Goal: Task Accomplishment & Management: Manage account settings

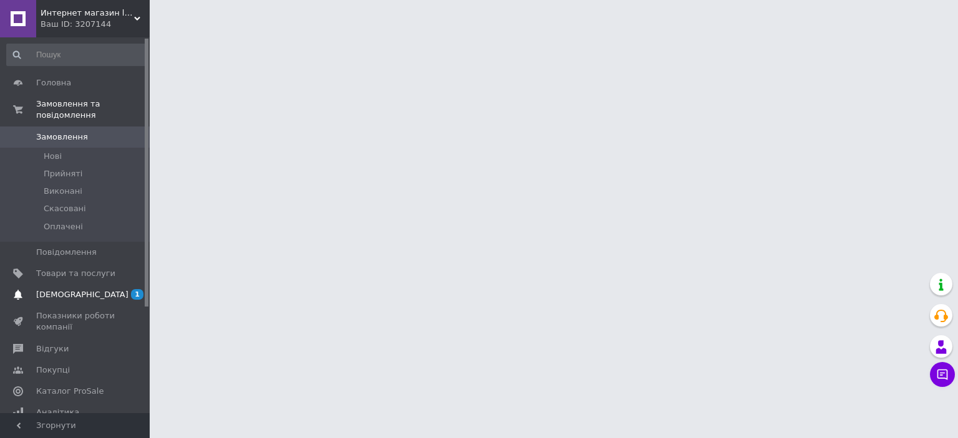
click at [58, 289] on span "[DEMOGRAPHIC_DATA]" at bounding box center [82, 294] width 92 height 11
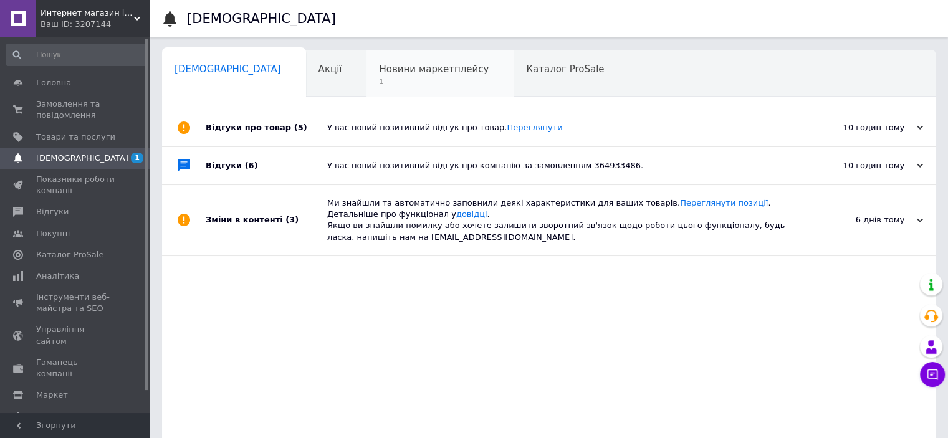
click at [379, 65] on span "Новини маркетплейсу" at bounding box center [434, 69] width 110 height 11
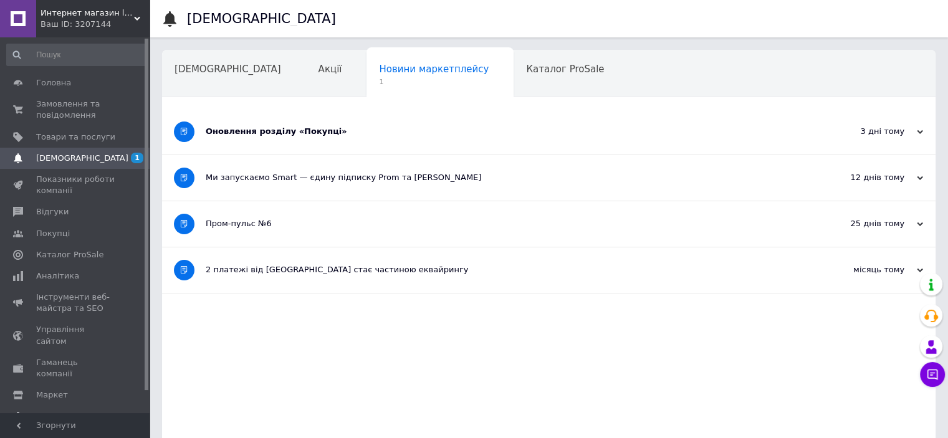
click at [300, 133] on div "Оновлення розділу «Покупці»" at bounding box center [502, 131] width 593 height 11
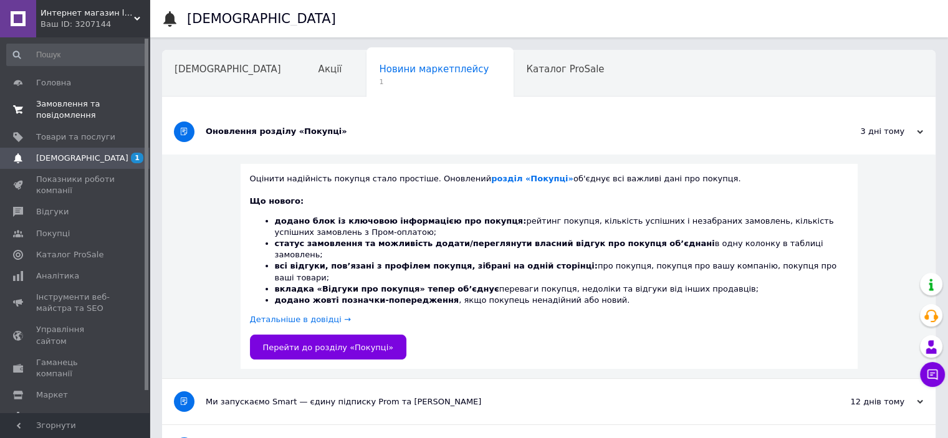
click at [60, 100] on span "Замовлення та повідомлення" at bounding box center [75, 109] width 79 height 22
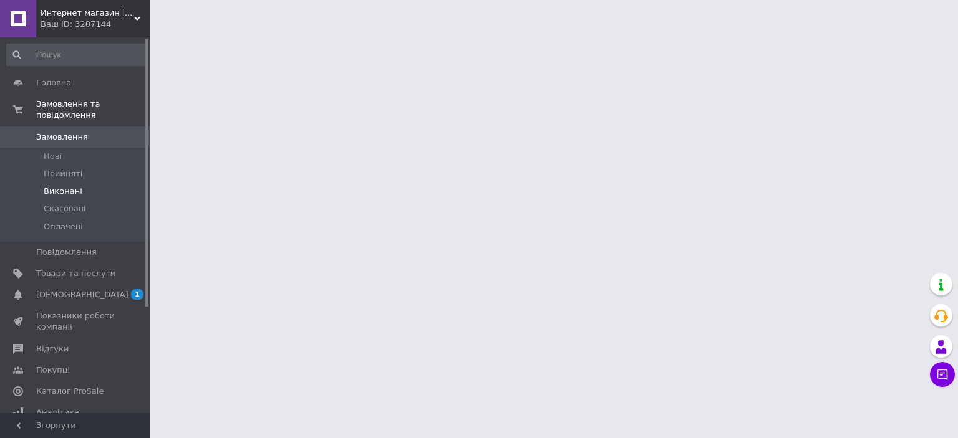
click at [57, 186] on span "Виконані" at bounding box center [63, 191] width 39 height 11
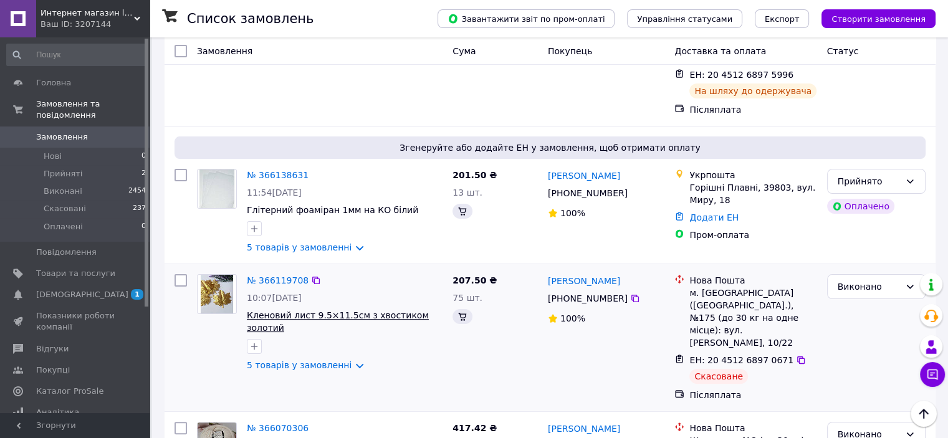
scroll to position [249, 0]
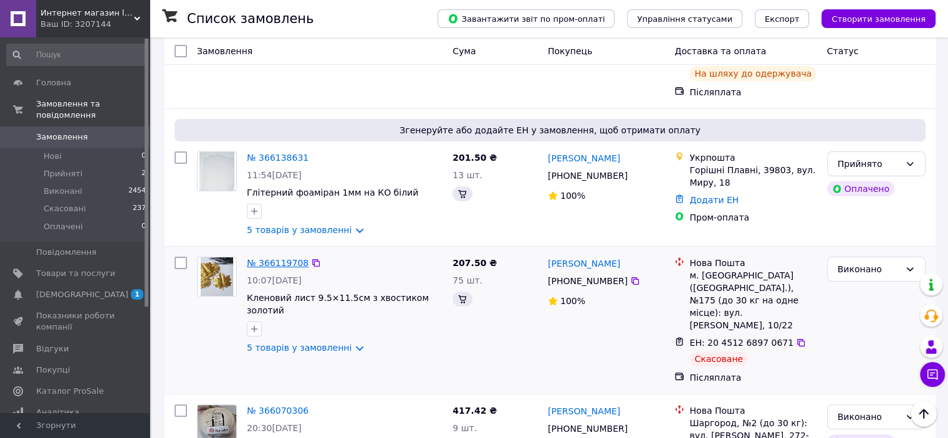
click at [277, 258] on link "№ 366119708" at bounding box center [278, 263] width 62 height 10
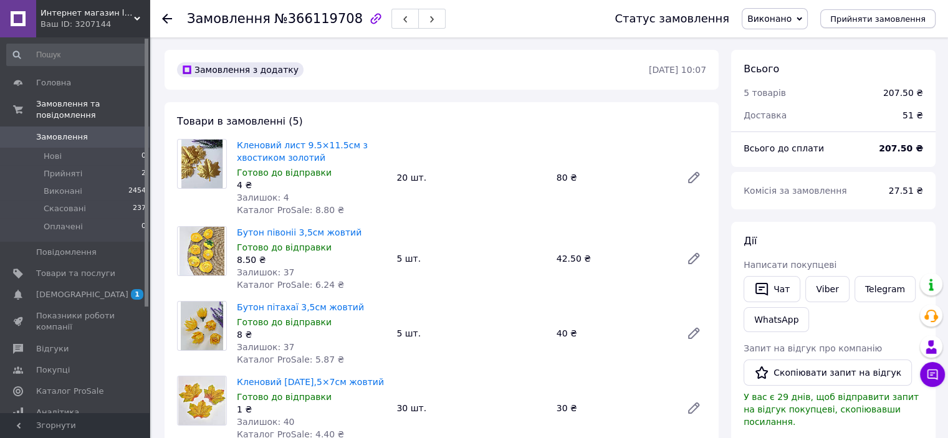
click at [872, 15] on span "Прийняти замовлення" at bounding box center [877, 18] width 95 height 9
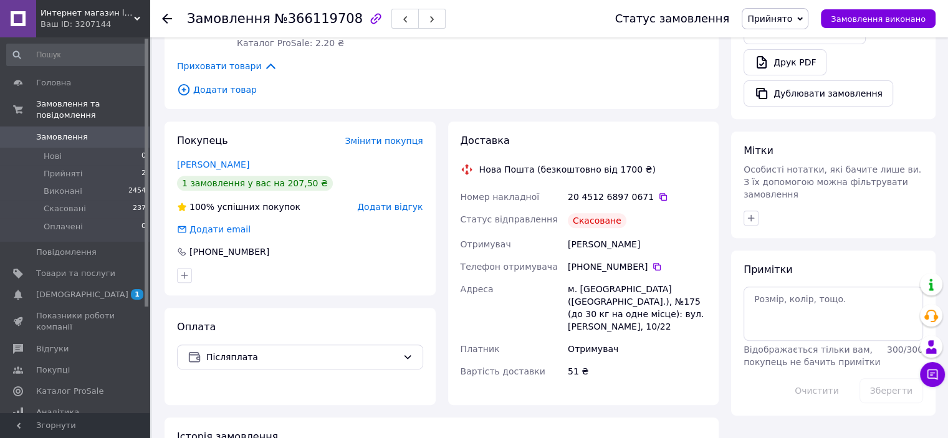
scroll to position [499, 0]
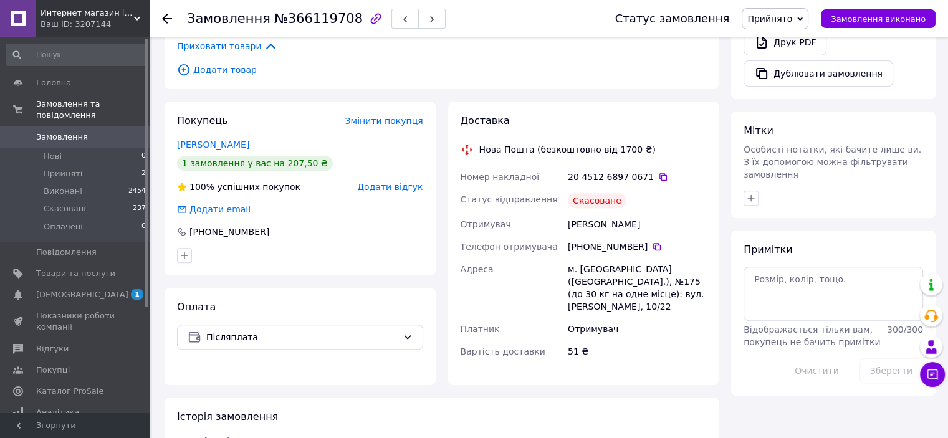
click at [531, 119] on div "Доставка Нова Пошта (безкоштовно від 1700 ₴) Номер накладної 20 4512 6897 0671 …" at bounding box center [584, 243] width 246 height 259
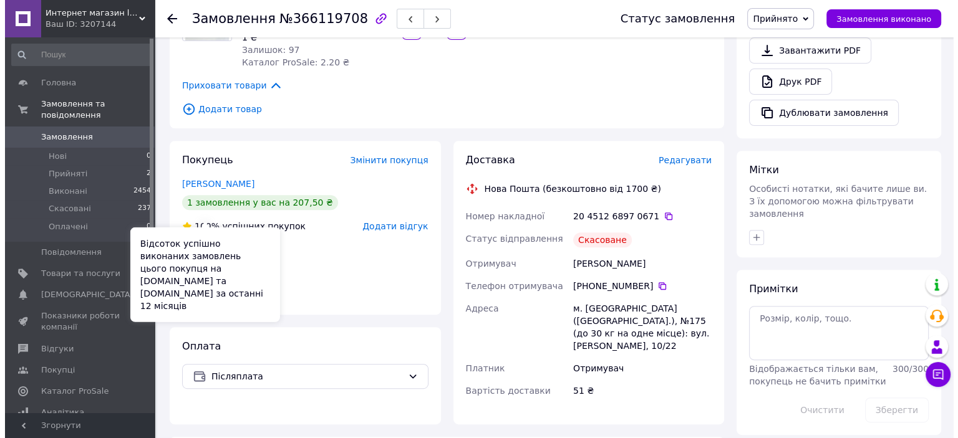
scroll to position [443, 0]
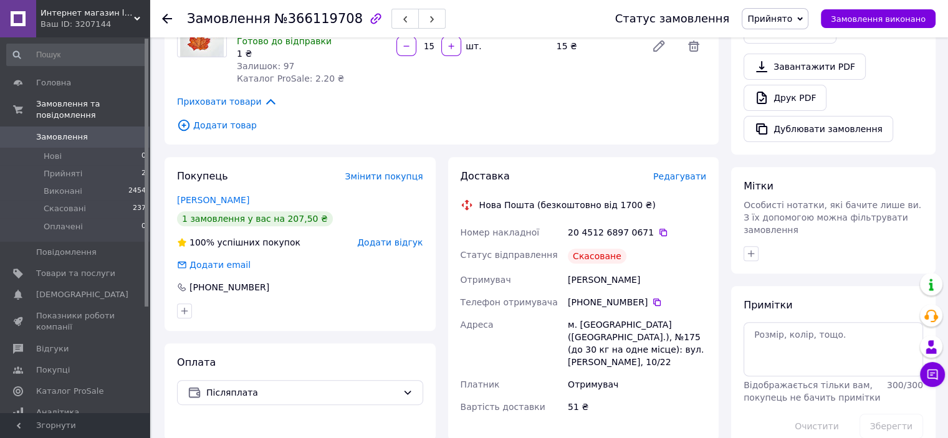
click at [678, 171] on span "Редагувати" at bounding box center [679, 176] width 53 height 10
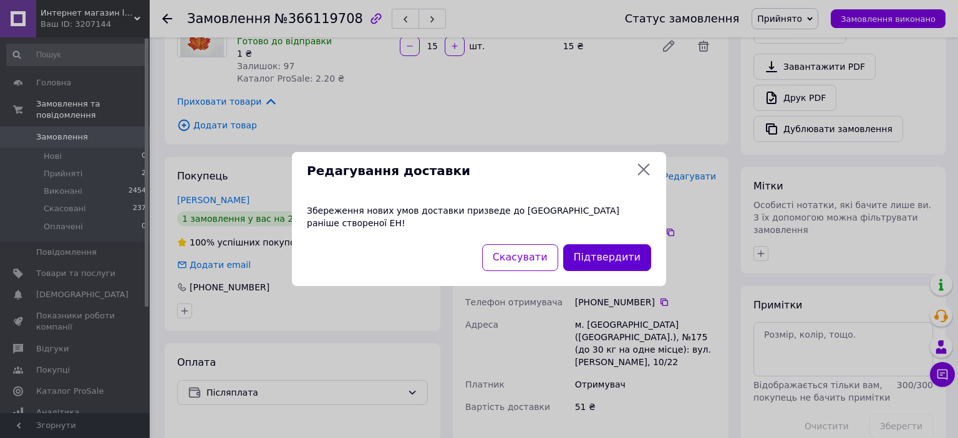
click at [604, 251] on button "Підтвердити" at bounding box center [607, 257] width 88 height 27
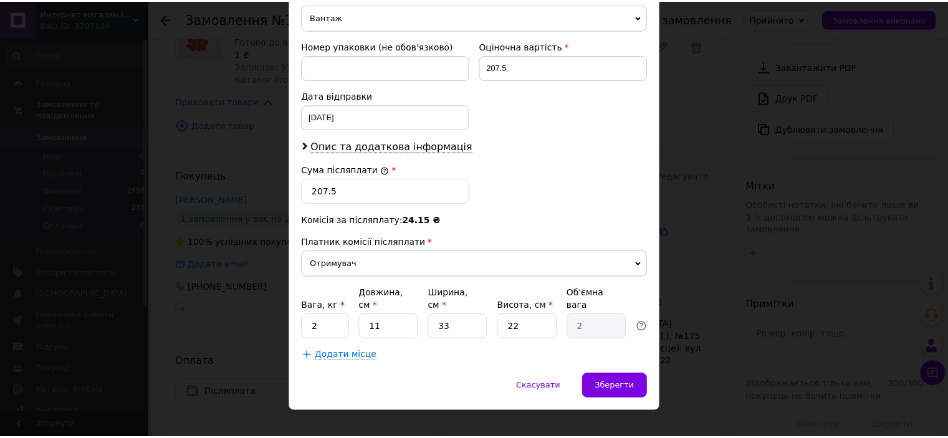
scroll to position [509, 0]
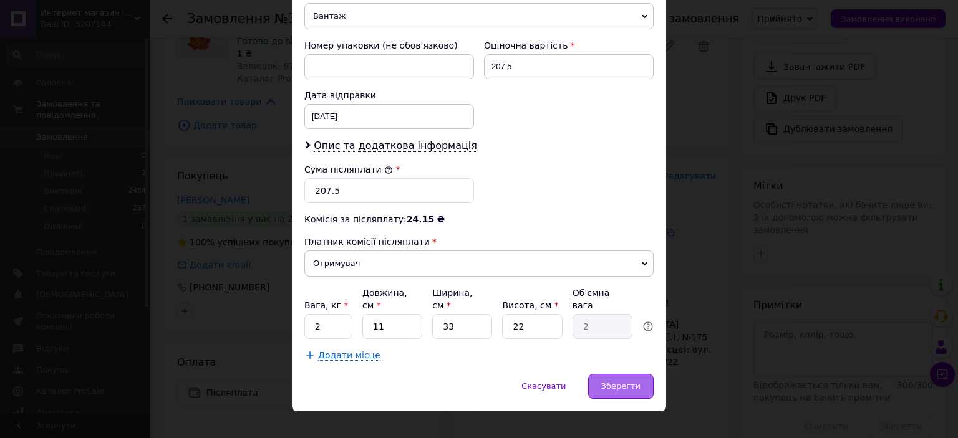
click at [614, 382] on span "Зберегти" at bounding box center [620, 386] width 39 height 9
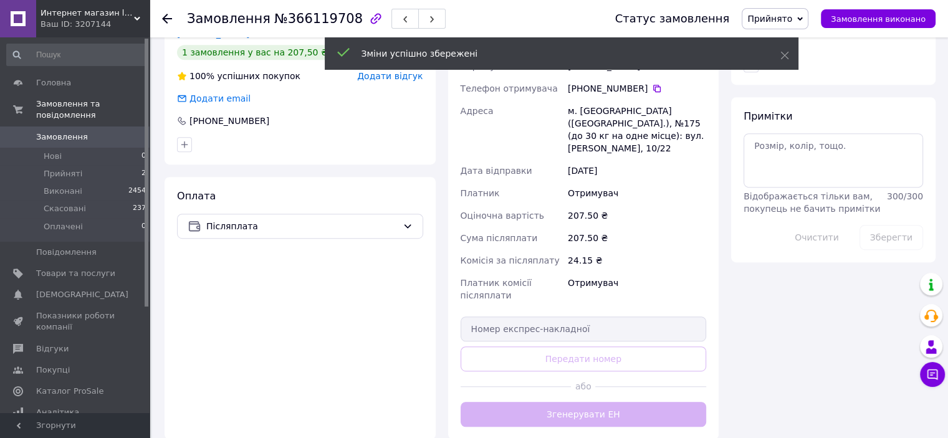
scroll to position [630, 0]
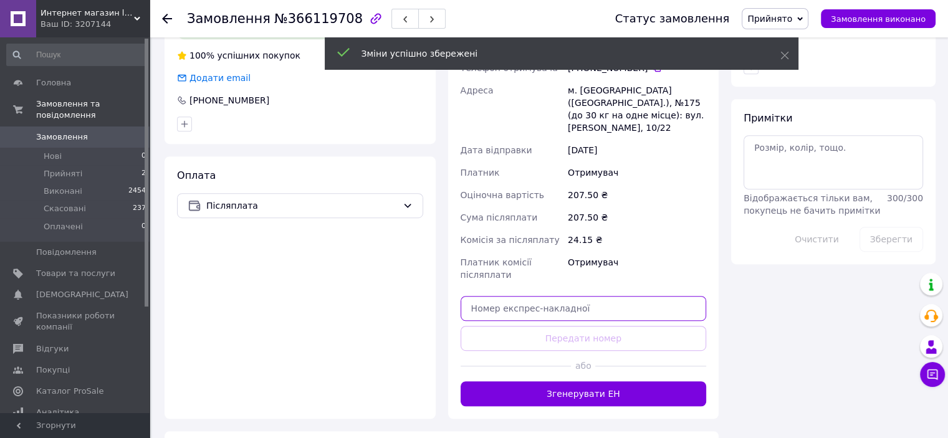
click at [564, 296] on input "text" at bounding box center [584, 308] width 246 height 25
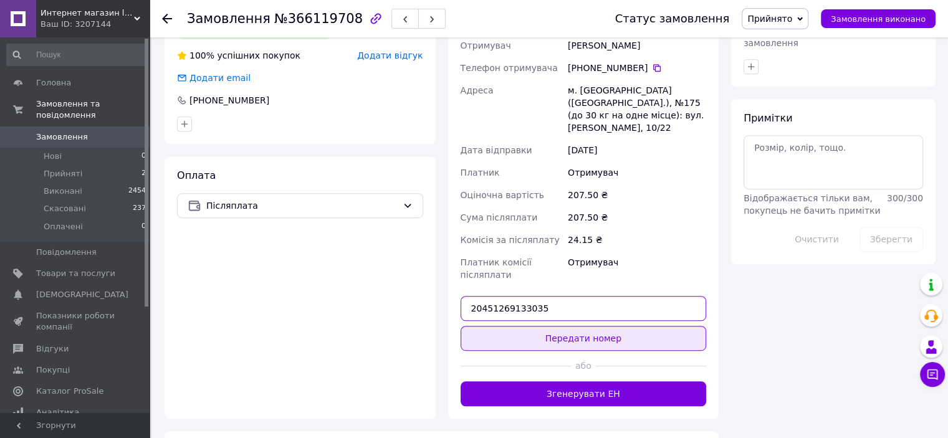
type input "20451269133035"
click at [582, 326] on button "Передати номер" at bounding box center [584, 338] width 246 height 25
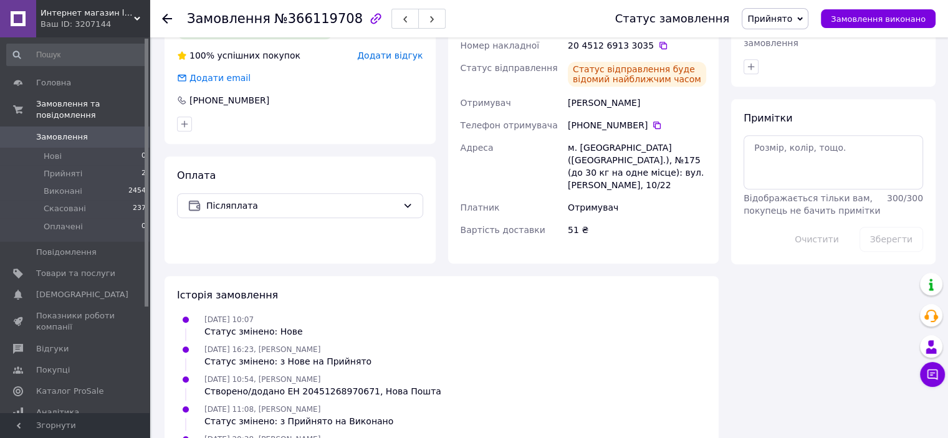
scroll to position [568, 0]
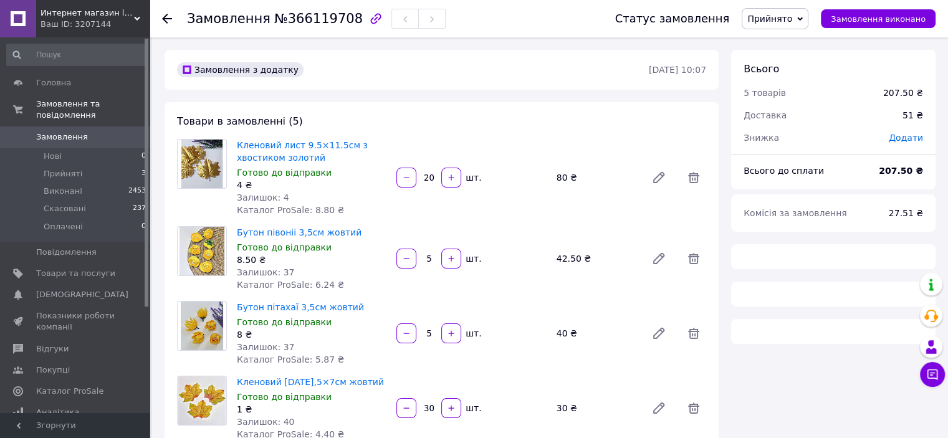
scroll to position [438, 0]
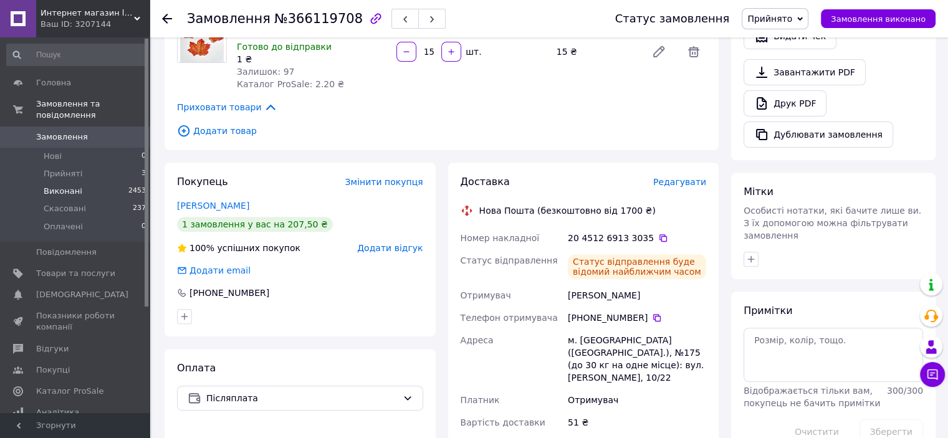
click at [60, 186] on span "Виконані" at bounding box center [63, 191] width 39 height 11
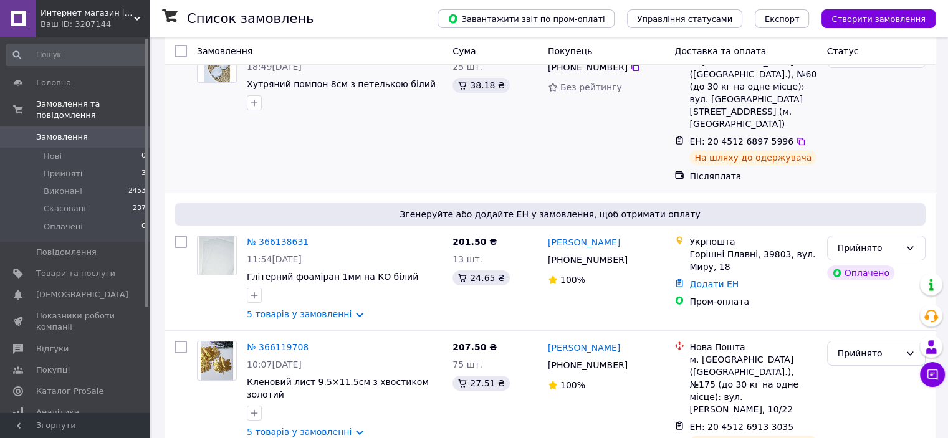
scroll to position [187, 0]
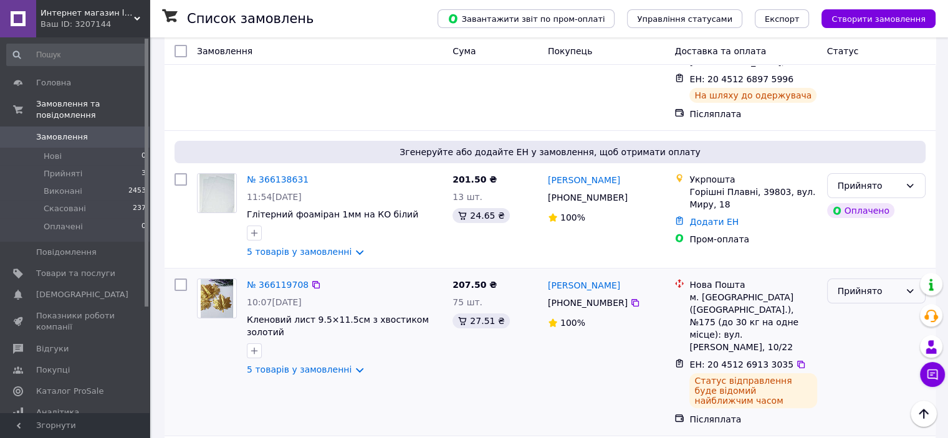
click at [912, 286] on icon at bounding box center [910, 291] width 10 height 10
click at [864, 286] on li "Виконано" at bounding box center [875, 285] width 97 height 22
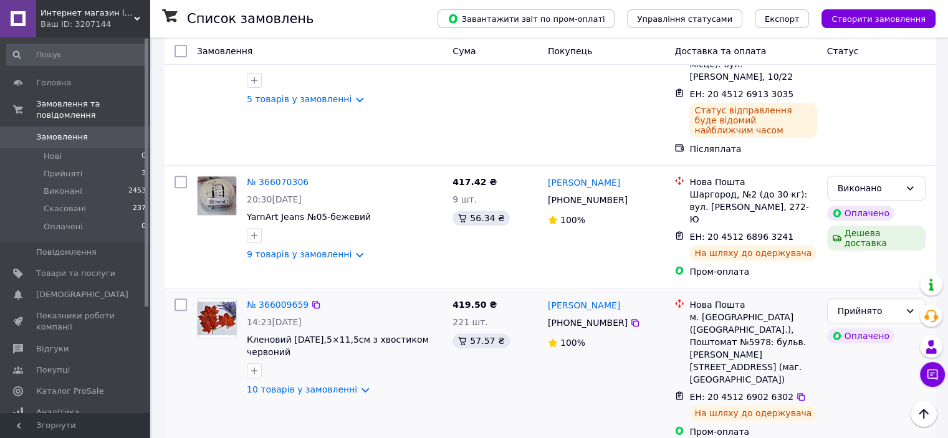
scroll to position [436, 0]
